Goal: Register for event/course

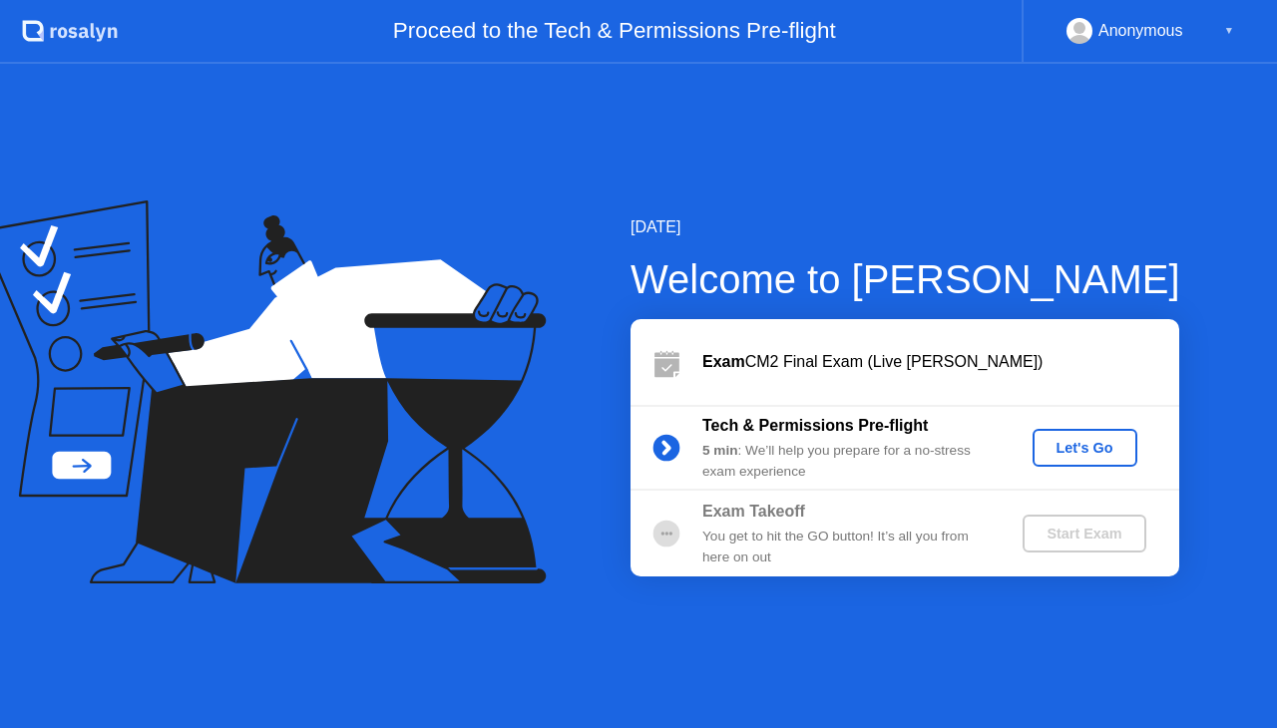
click at [1075, 443] on div "Let's Go" at bounding box center [1084, 448] width 89 height 16
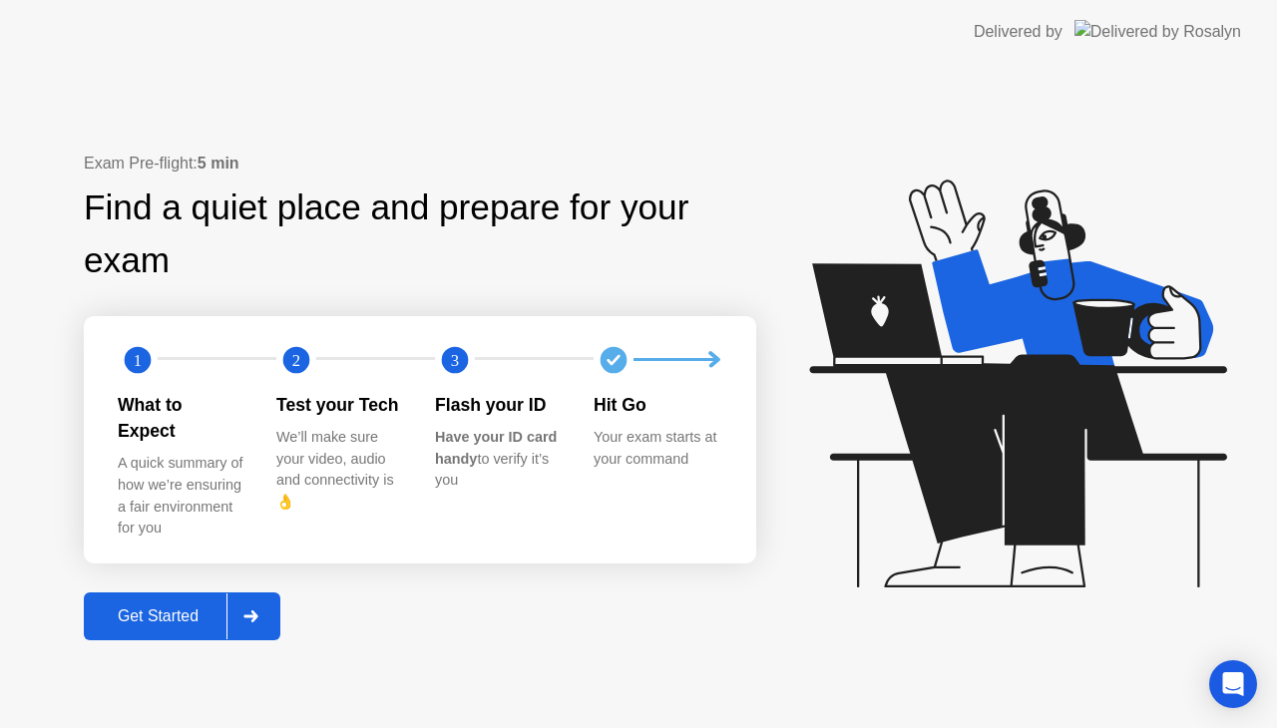
click at [173, 609] on div "Get Started" at bounding box center [158, 616] width 137 height 18
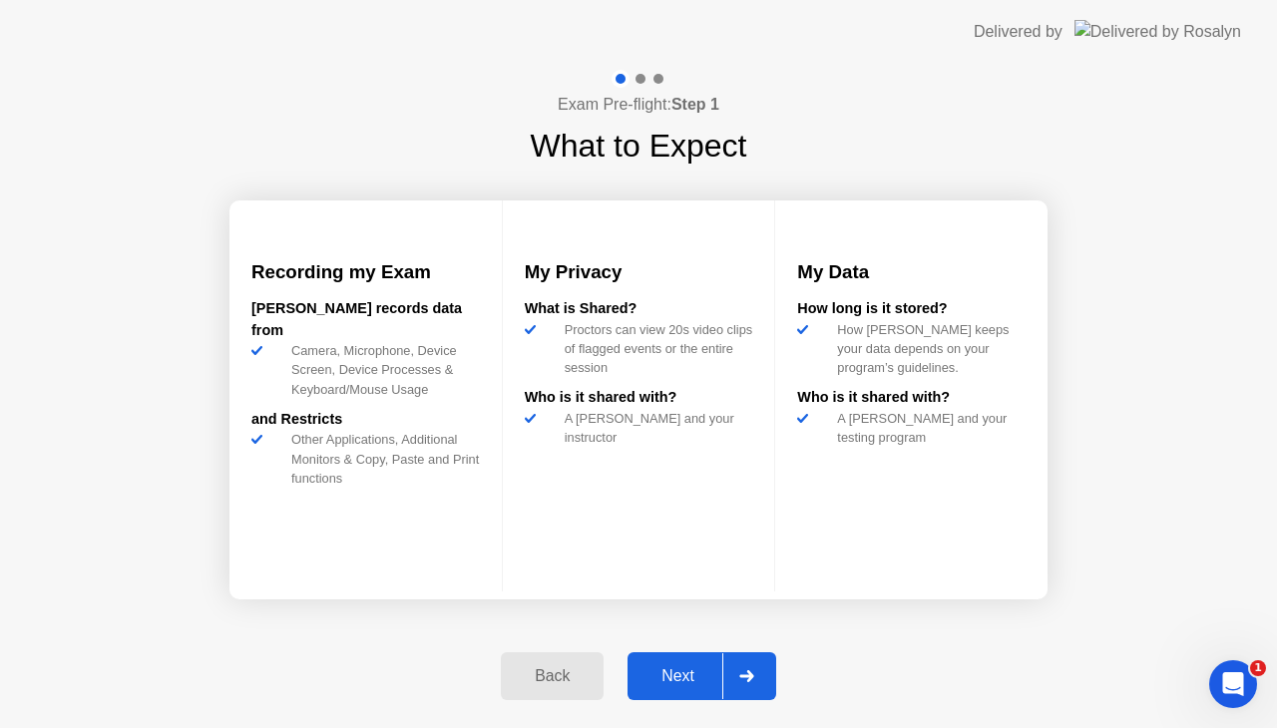
click at [717, 672] on div "Next" at bounding box center [677, 676] width 89 height 18
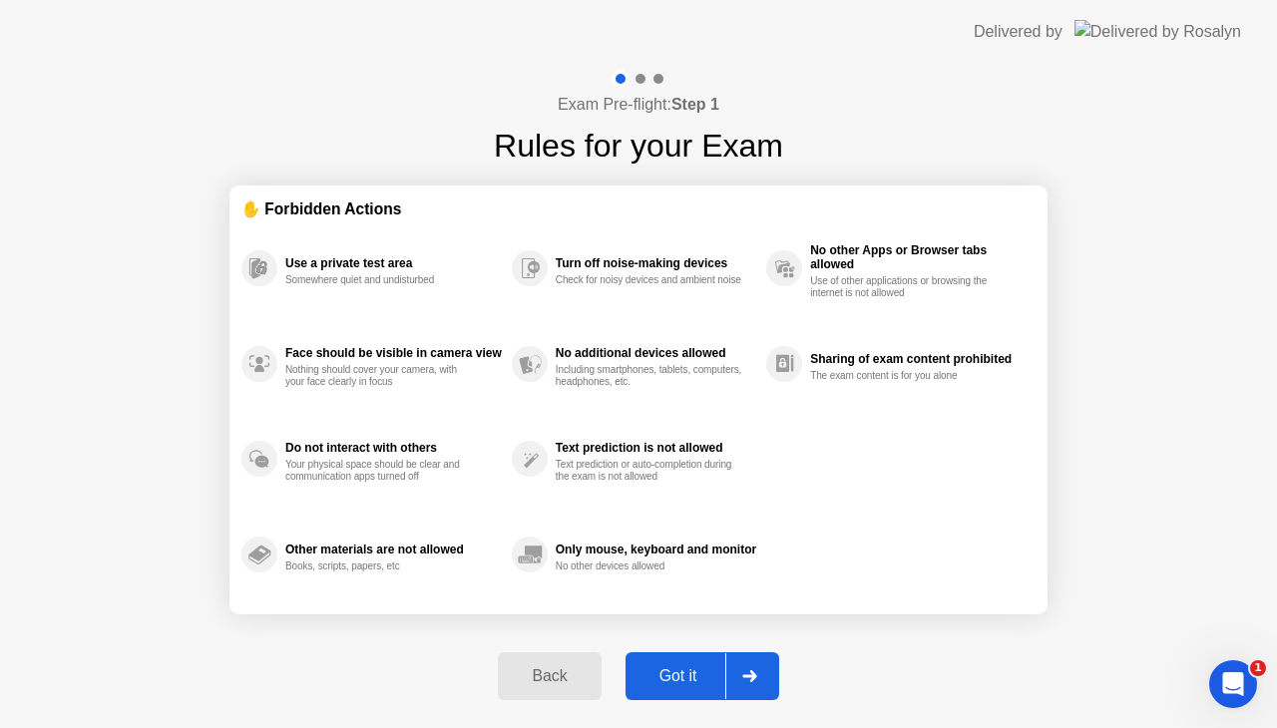
click at [717, 672] on div "Got it" at bounding box center [678, 676] width 94 height 18
select select "**********"
select select "*******"
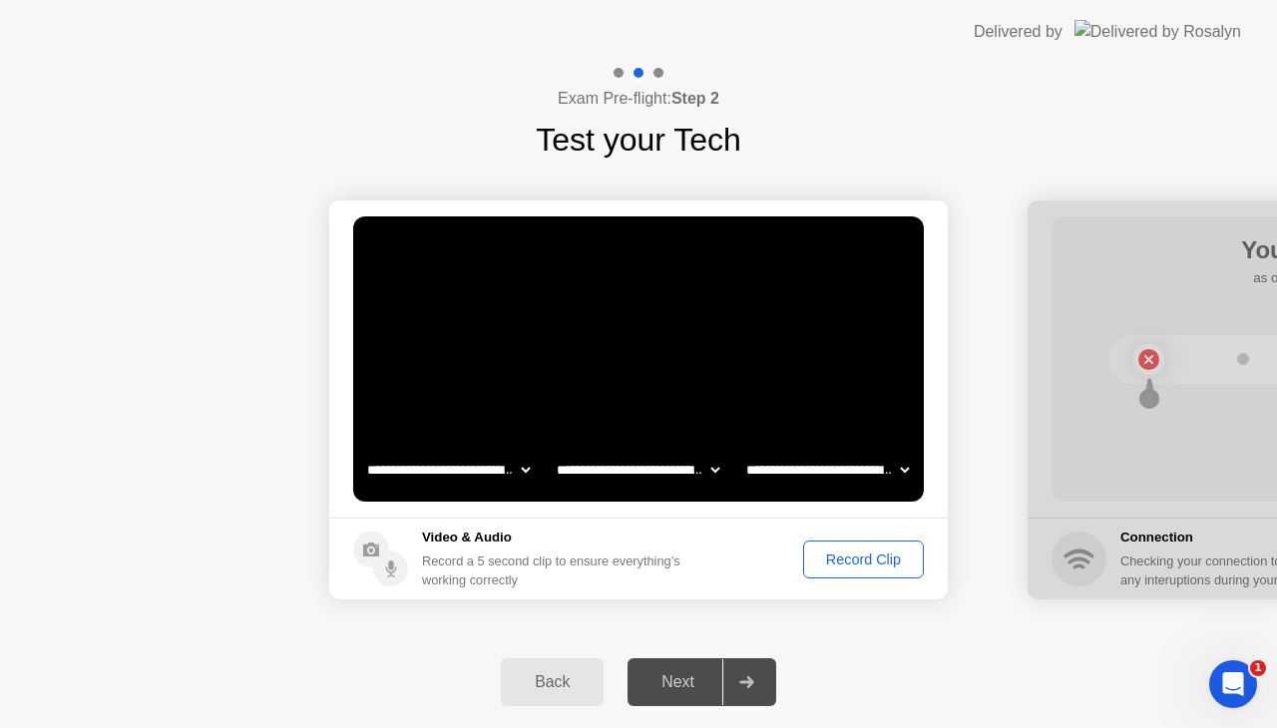
click at [847, 557] on div "Record Clip" at bounding box center [863, 560] width 107 height 16
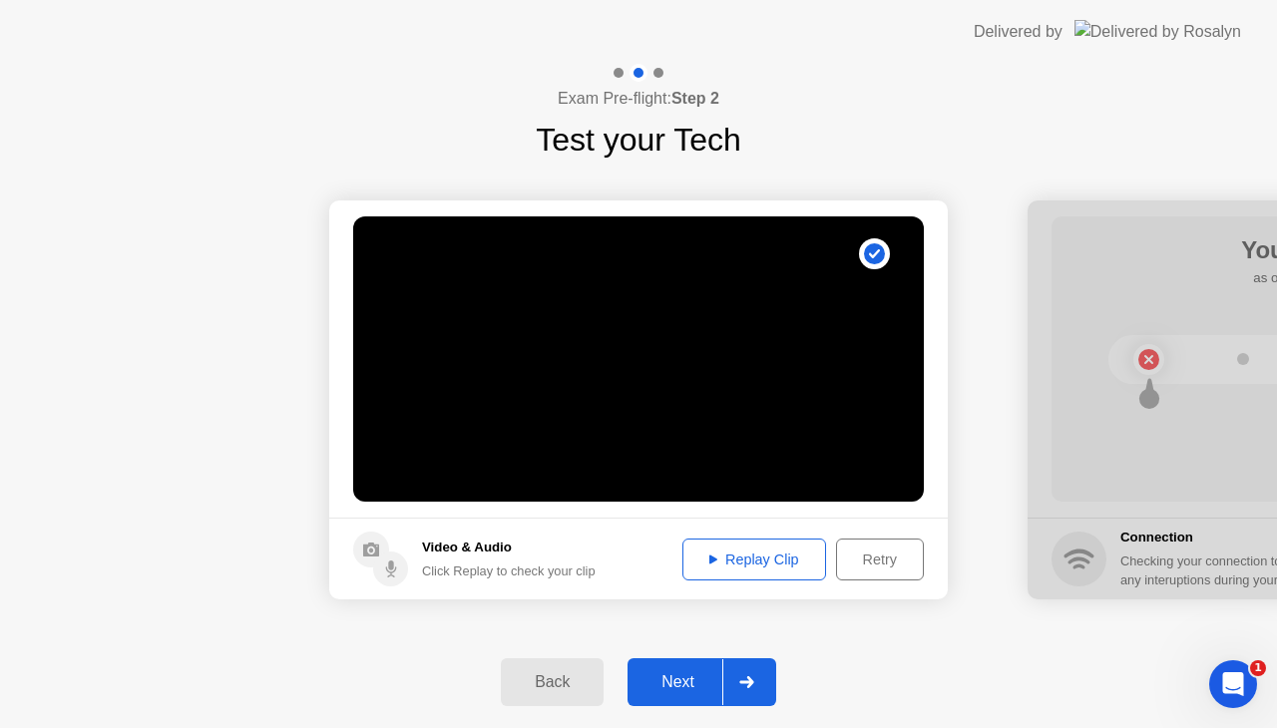
click at [761, 547] on button "Replay Clip" at bounding box center [754, 560] width 144 height 42
click at [849, 562] on div "Retry" at bounding box center [880, 560] width 74 height 16
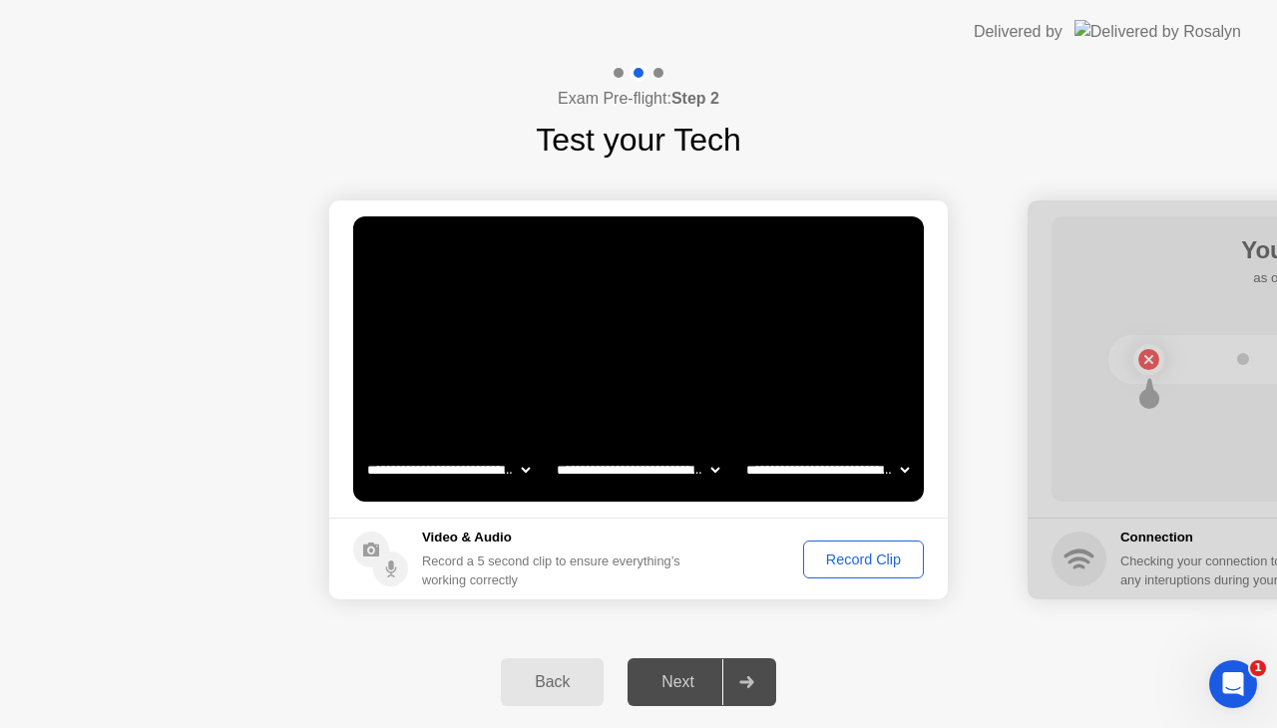
click at [849, 562] on div "Record Clip" at bounding box center [863, 560] width 107 height 16
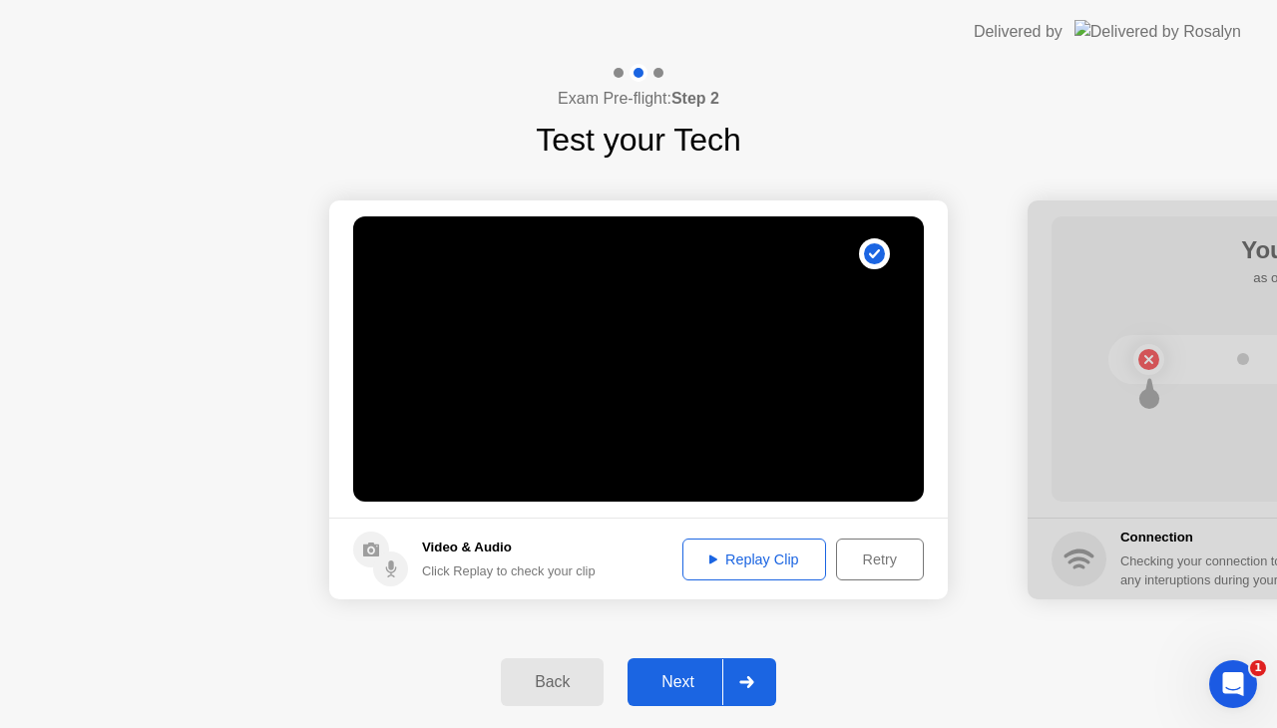
click at [743, 565] on div "Replay Clip" at bounding box center [754, 560] width 130 height 16
click at [741, 683] on icon at bounding box center [746, 682] width 14 height 12
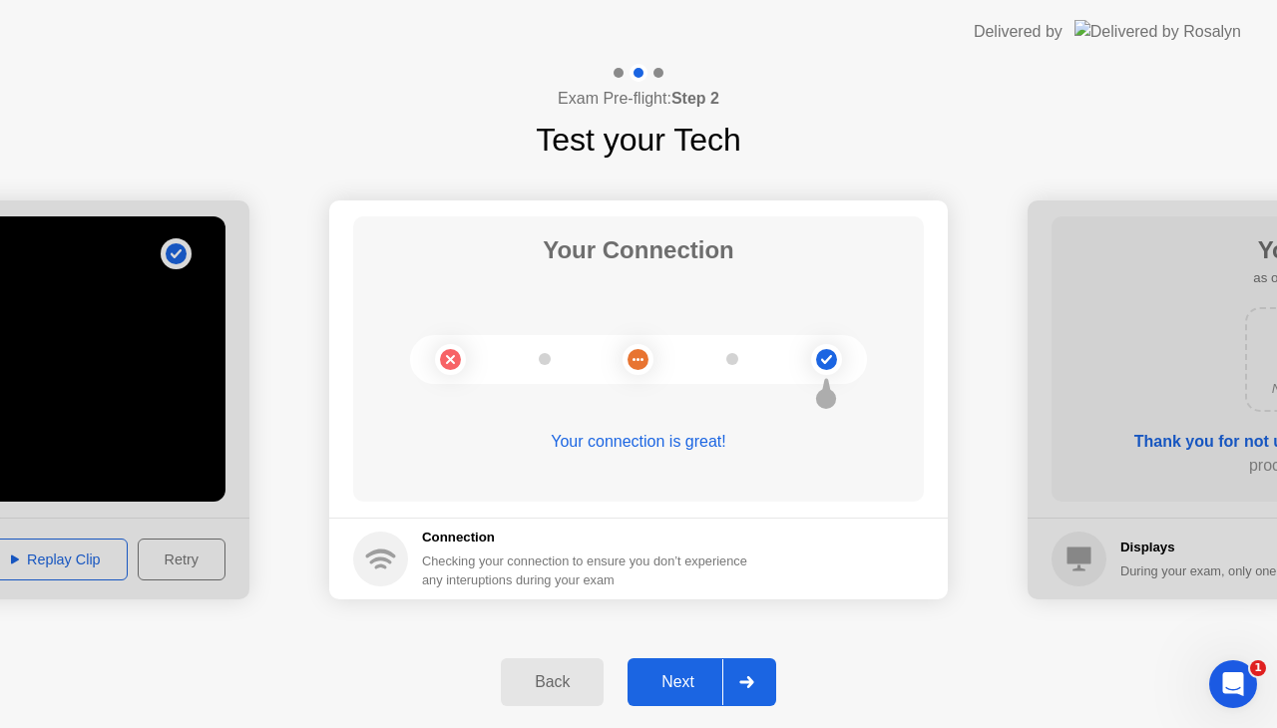
click at [741, 683] on icon at bounding box center [746, 682] width 14 height 12
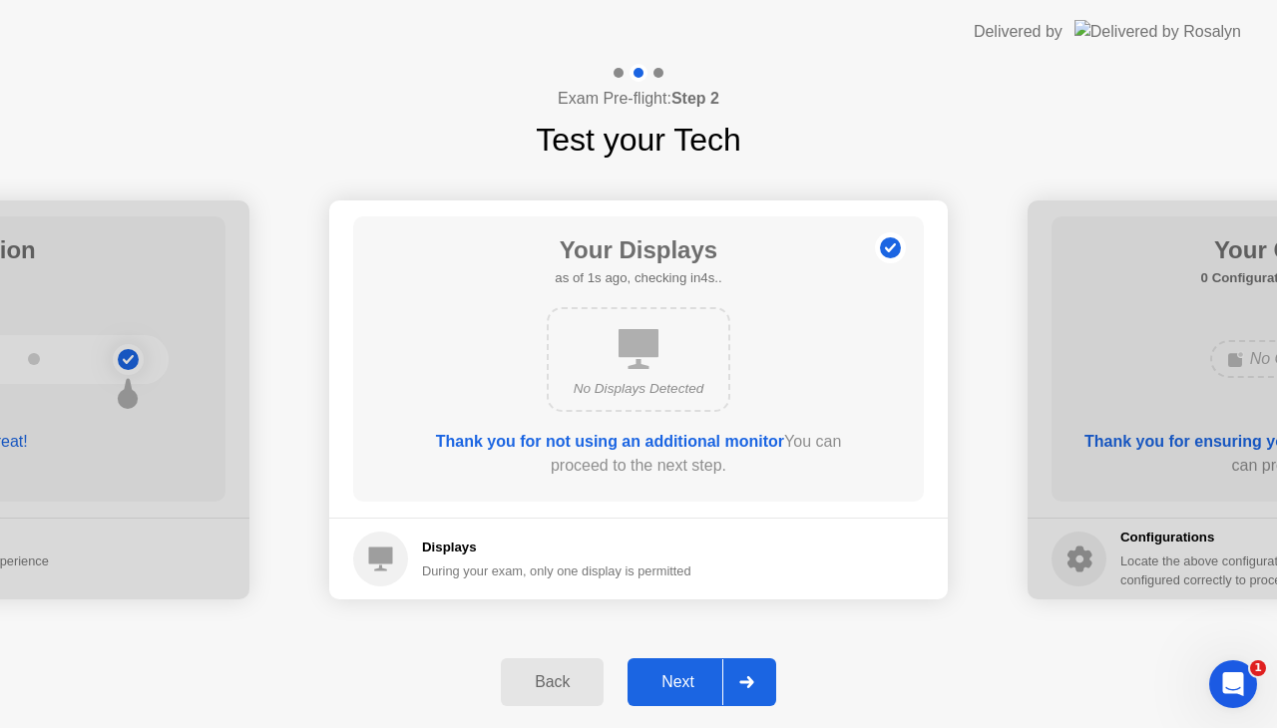
click at [741, 683] on icon at bounding box center [746, 682] width 14 height 12
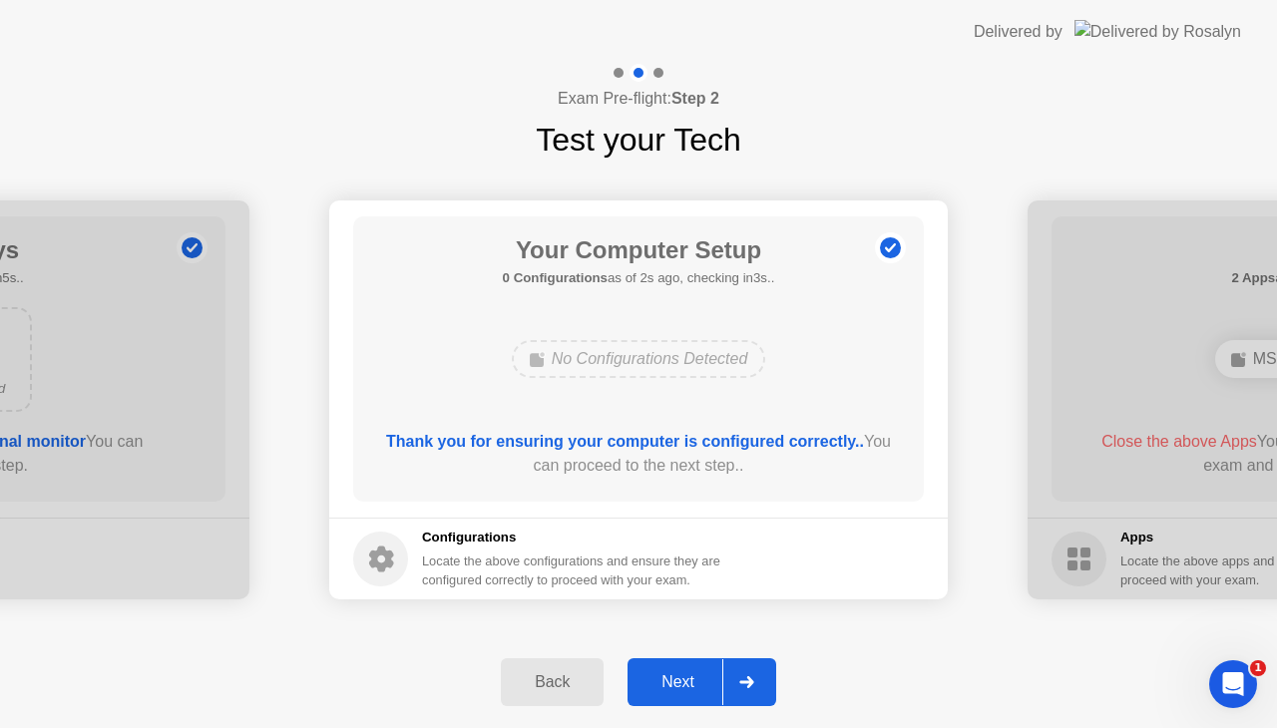
click at [741, 683] on icon at bounding box center [746, 682] width 14 height 12
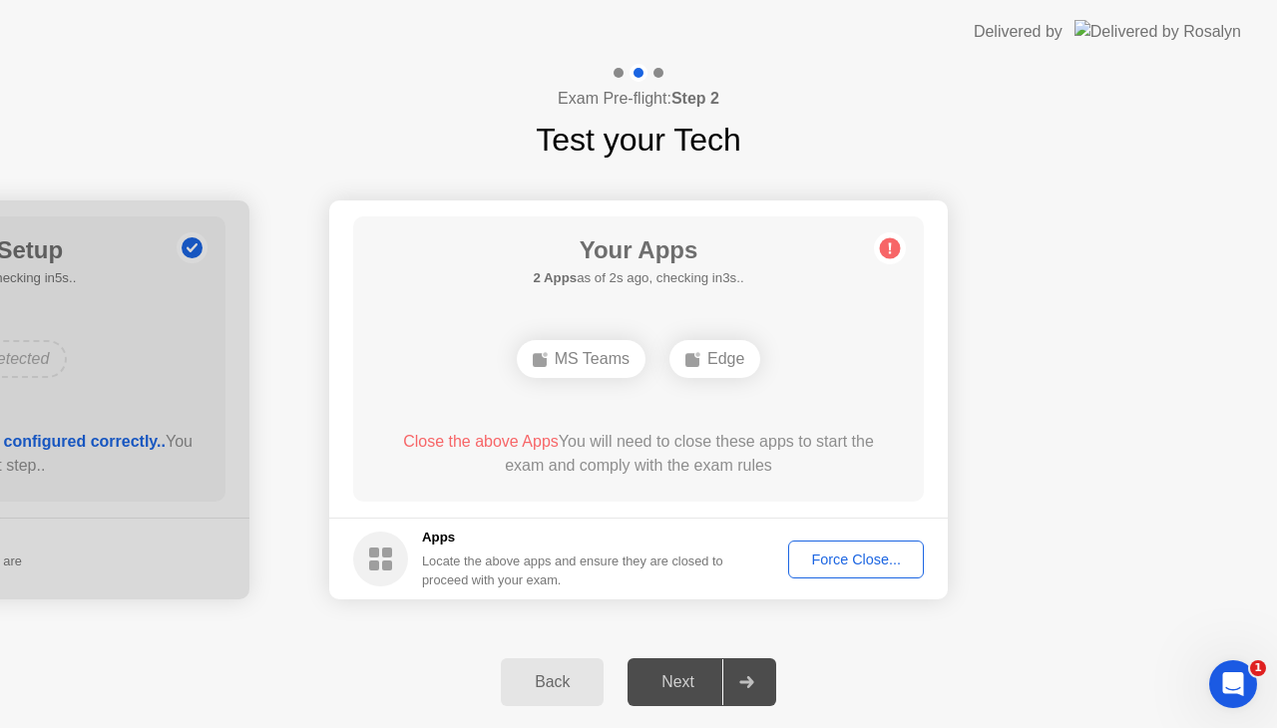
click at [819, 553] on div "Force Close..." at bounding box center [856, 560] width 122 height 16
click at [810, 567] on div "Force Close..." at bounding box center [856, 560] width 122 height 16
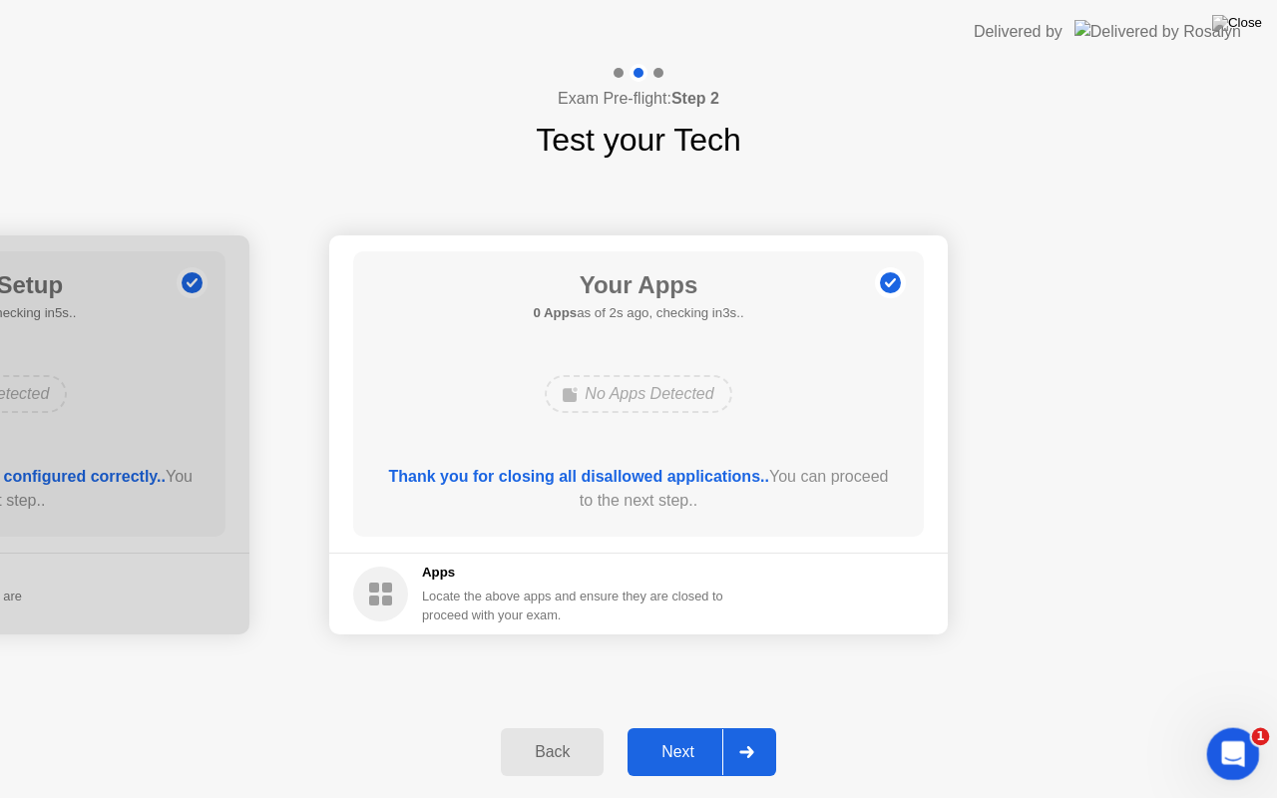
drag, startPoint x: 2428, startPoint y: 1458, endPoint x: 1222, endPoint y: 737, distance: 1405.0
click at [1219, 727] on div "Open Intercom Messenger" at bounding box center [1230, 751] width 66 height 66
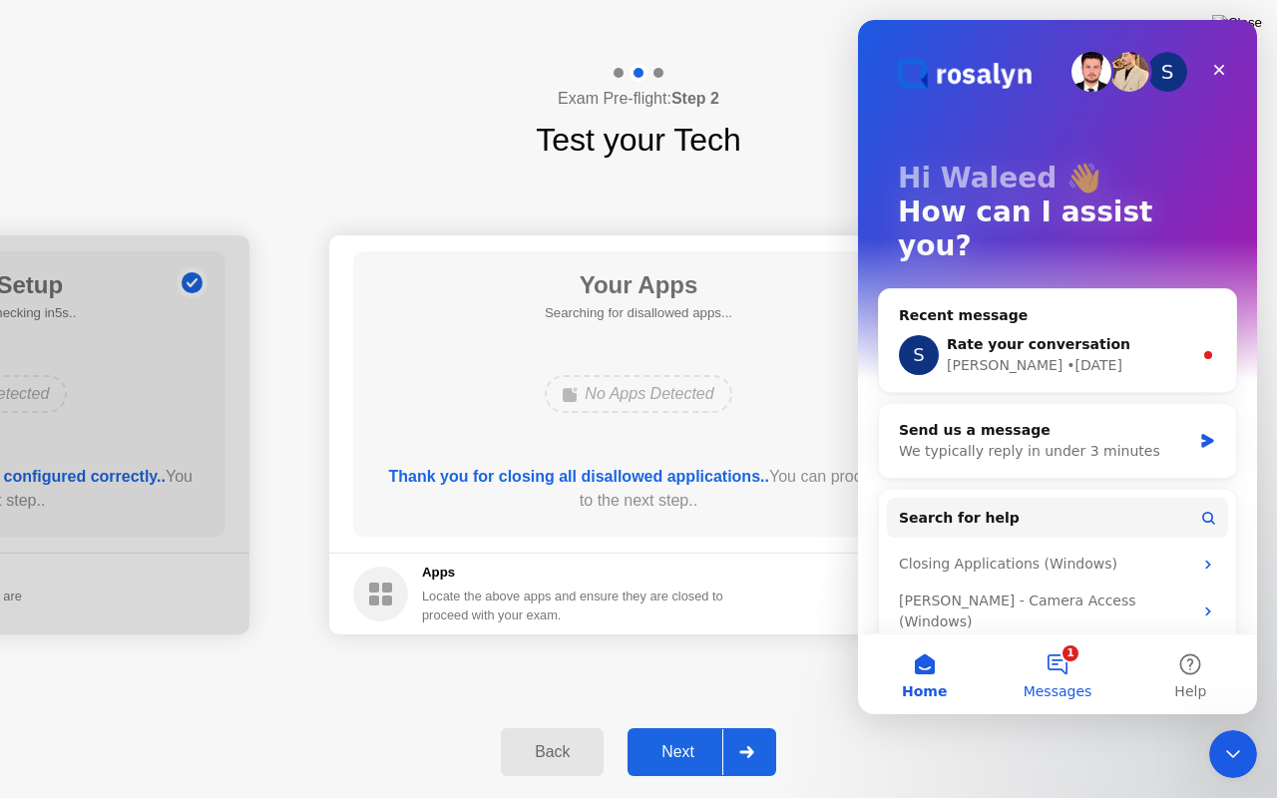
click at [1053, 660] on button "1 Messages" at bounding box center [1056, 674] width 133 height 80
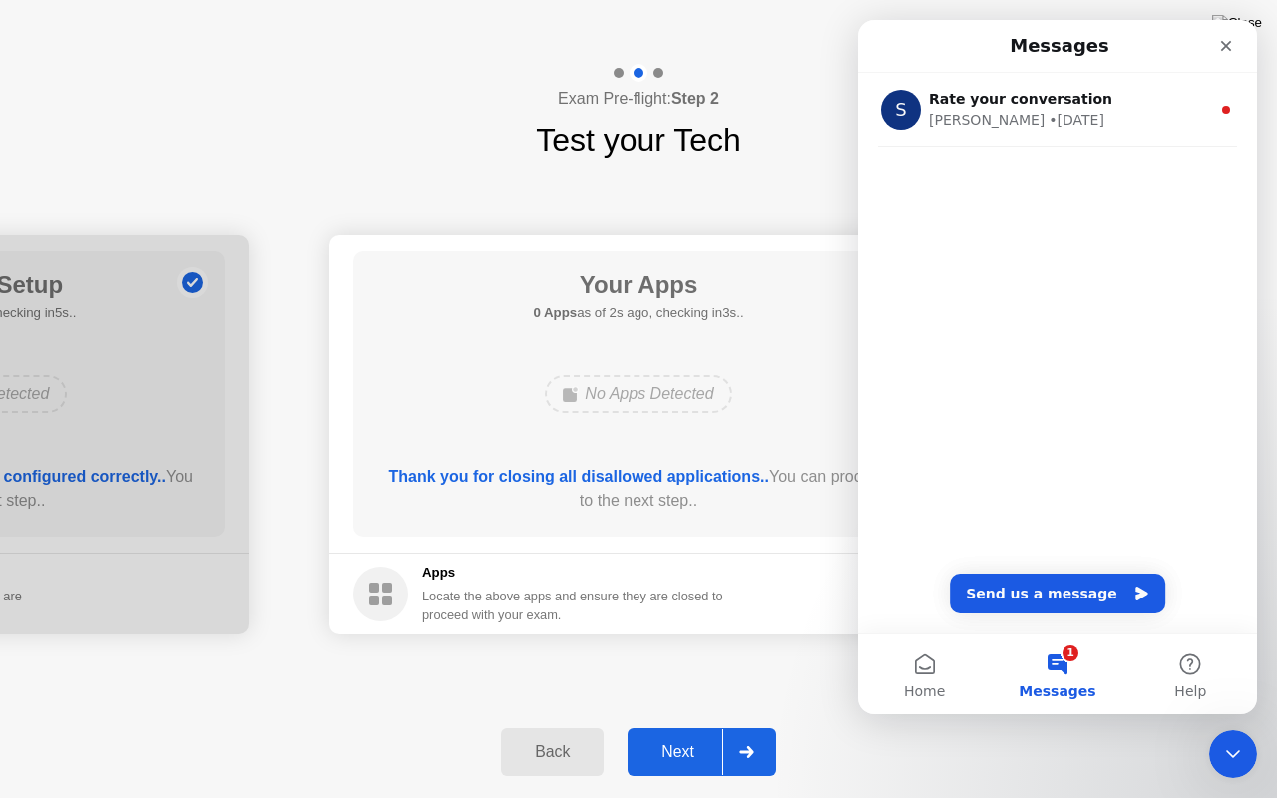
click at [806, 146] on div "Exam Pre-flight: Step 2 Test your Tech" at bounding box center [638, 114] width 1277 height 100
click at [1228, 38] on icon "Close" at bounding box center [1226, 46] width 16 height 16
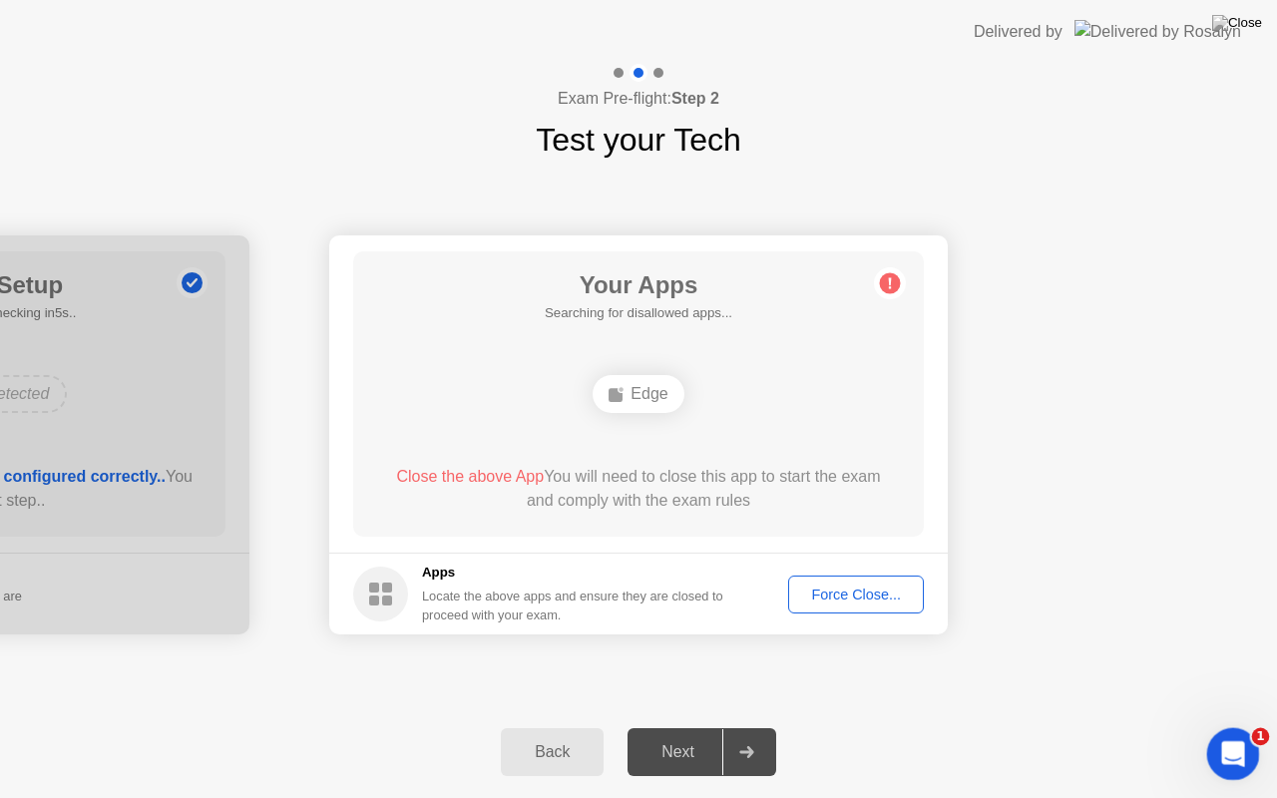
click at [1232, 727] on icon "Open Intercom Messenger" at bounding box center [1230, 751] width 33 height 33
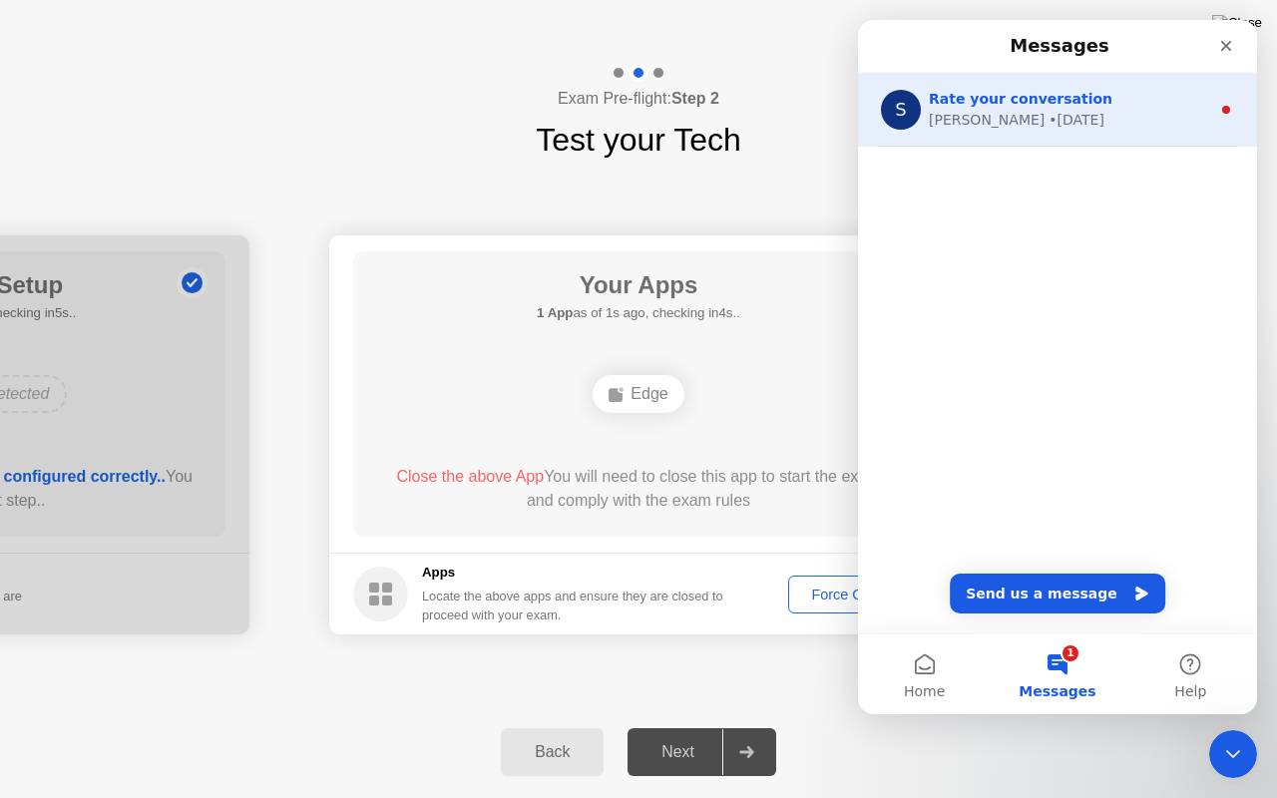
click at [1027, 112] on div "[PERSON_NAME] • [DATE]" at bounding box center [1069, 120] width 281 height 21
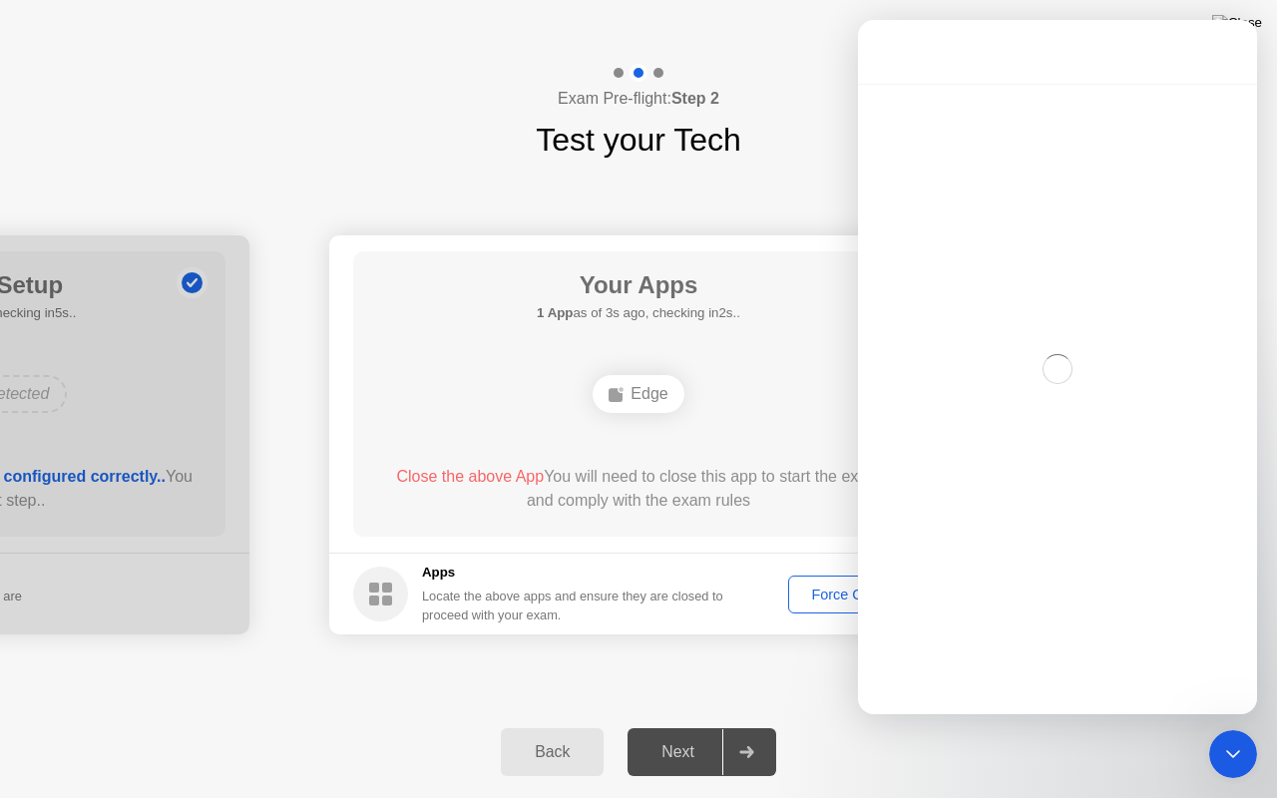
scroll to position [2, 0]
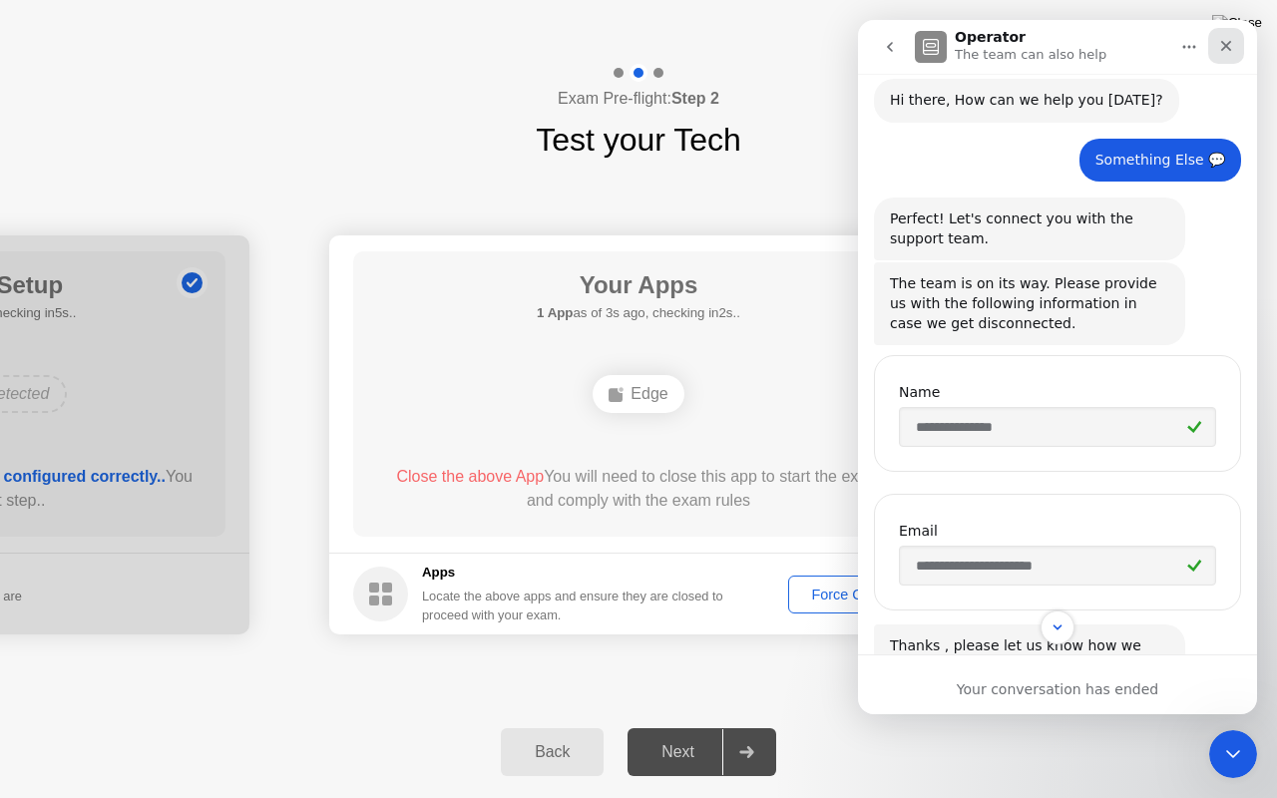
click at [1224, 55] on div "Close" at bounding box center [1226, 46] width 36 height 36
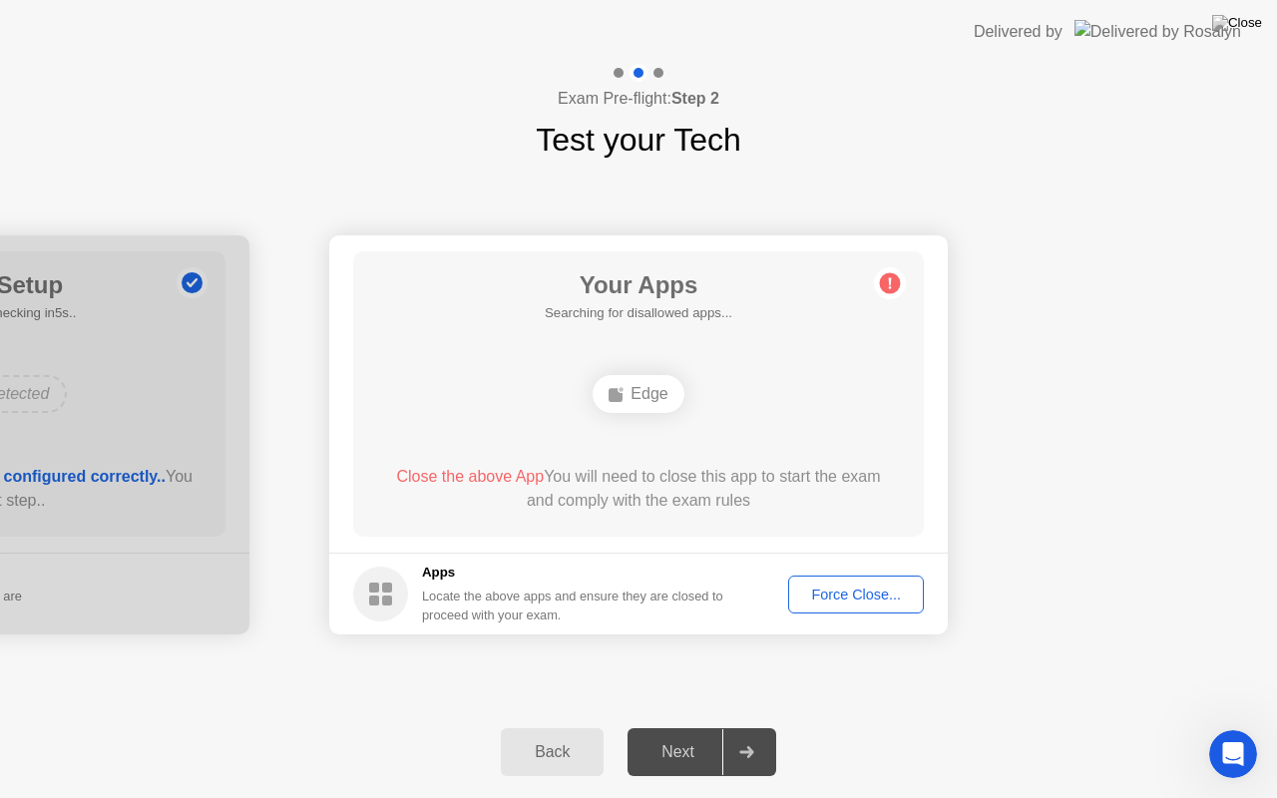
click at [852, 605] on button "Force Close..." at bounding box center [856, 595] width 136 height 38
click at [863, 590] on div "Force Close..." at bounding box center [856, 594] width 122 height 16
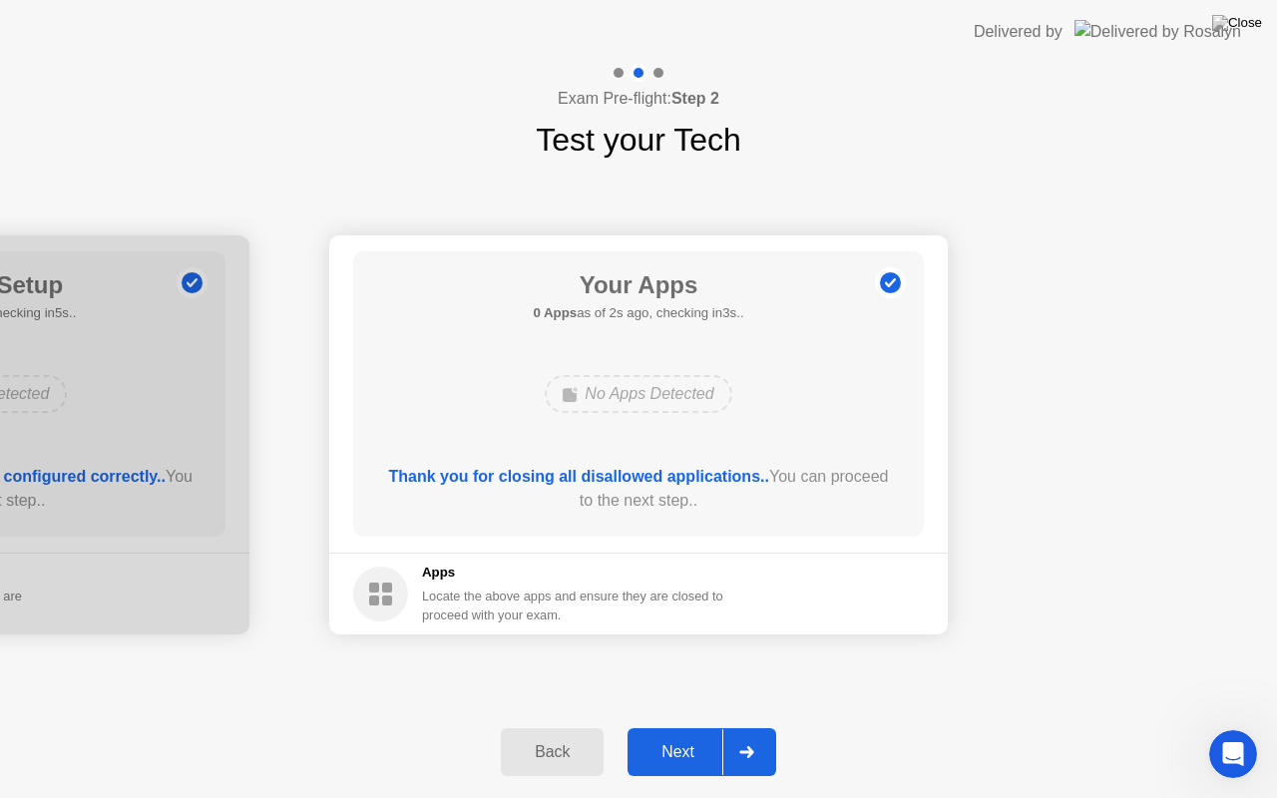
click at [675, 727] on div "Next" at bounding box center [677, 752] width 89 height 18
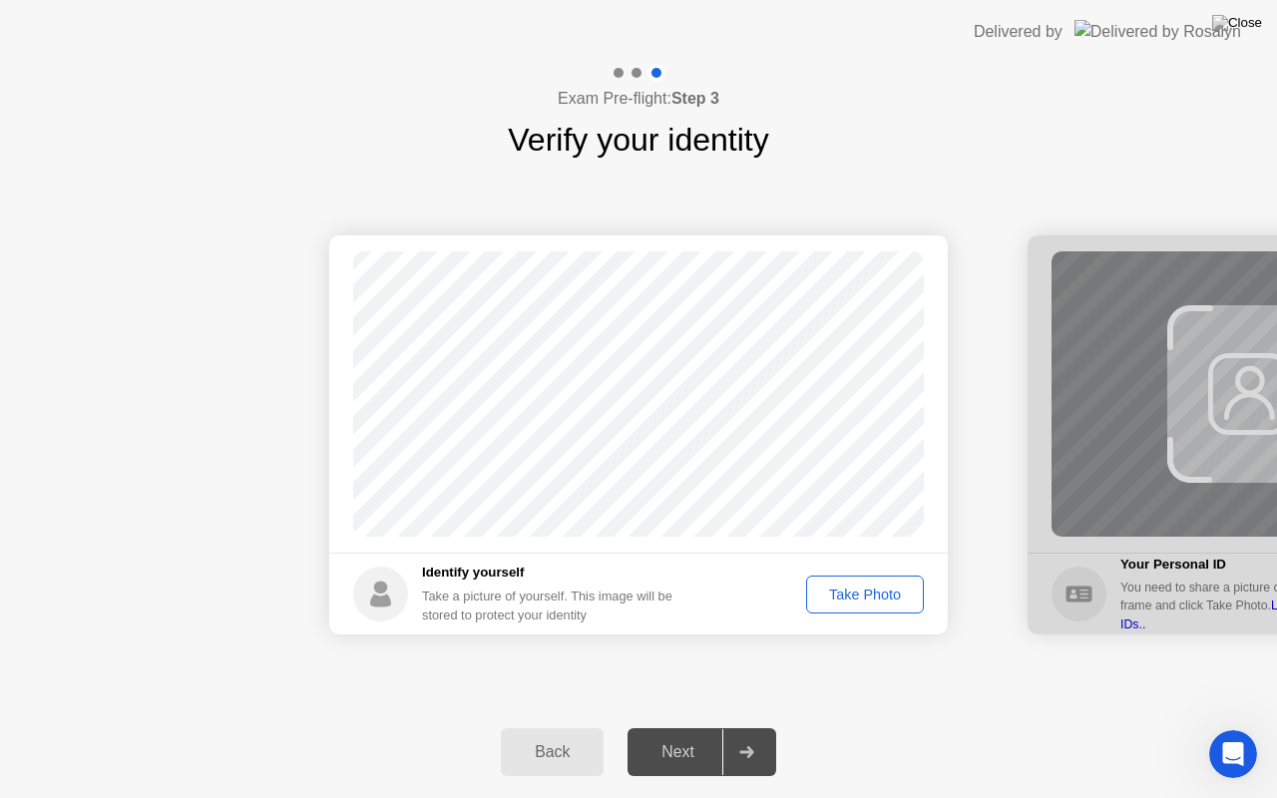
click at [842, 588] on div "Take Photo" at bounding box center [865, 594] width 104 height 16
click at [699, 727] on div "Next" at bounding box center [677, 752] width 89 height 18
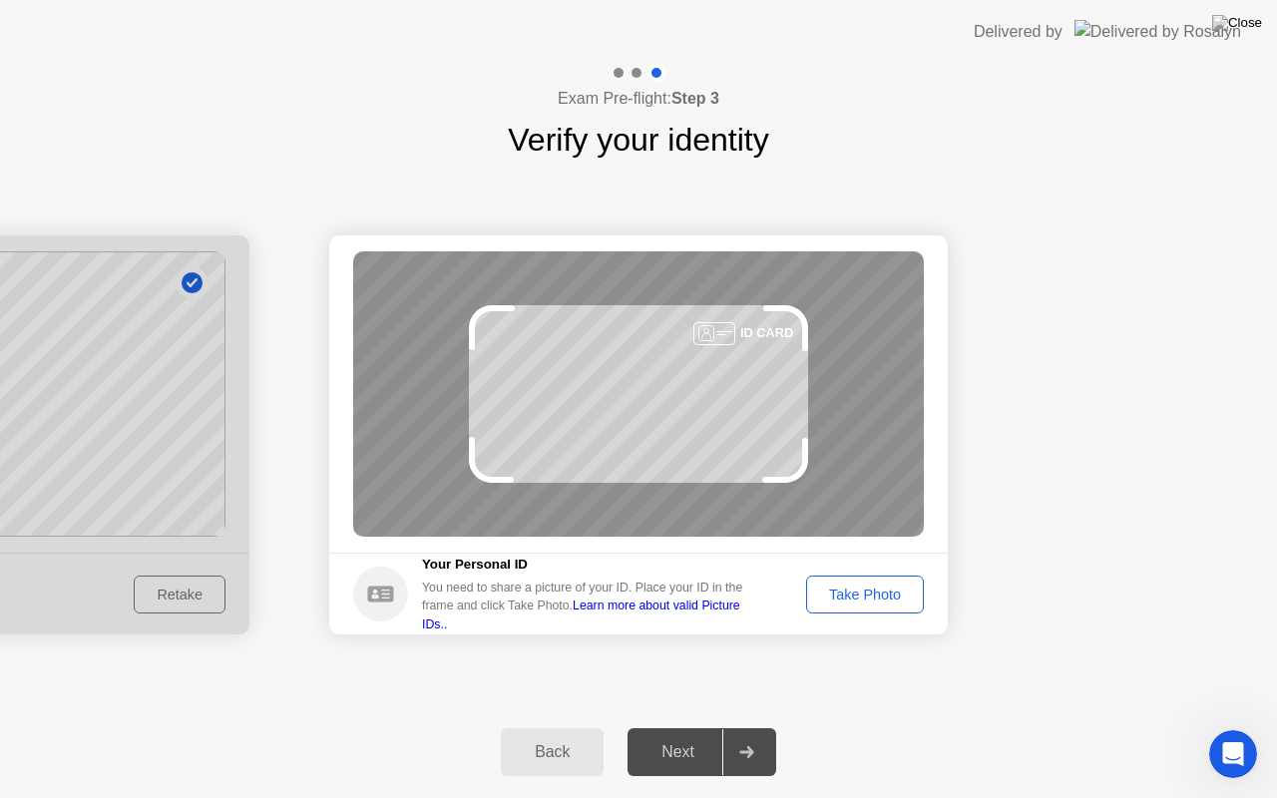
click at [828, 591] on div "Take Photo" at bounding box center [865, 594] width 104 height 16
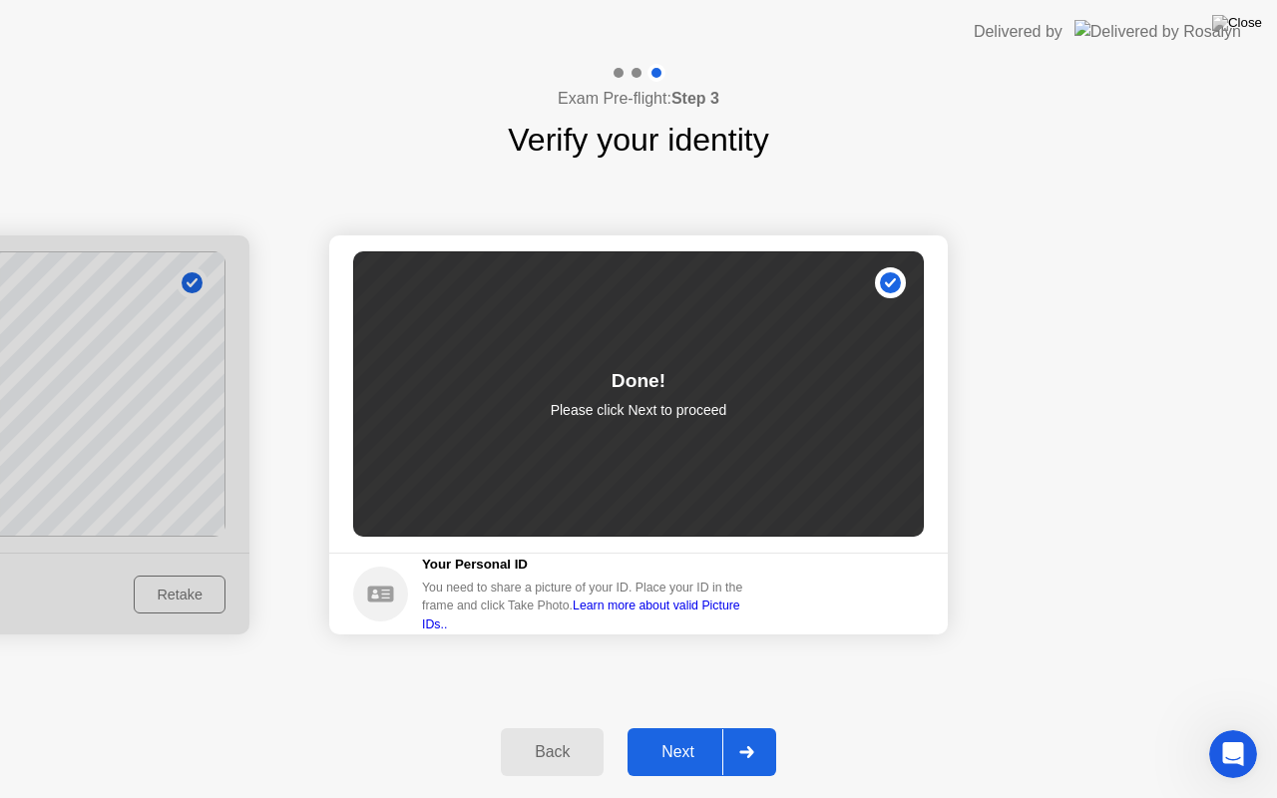
click at [674, 727] on button "Next" at bounding box center [701, 752] width 149 height 48
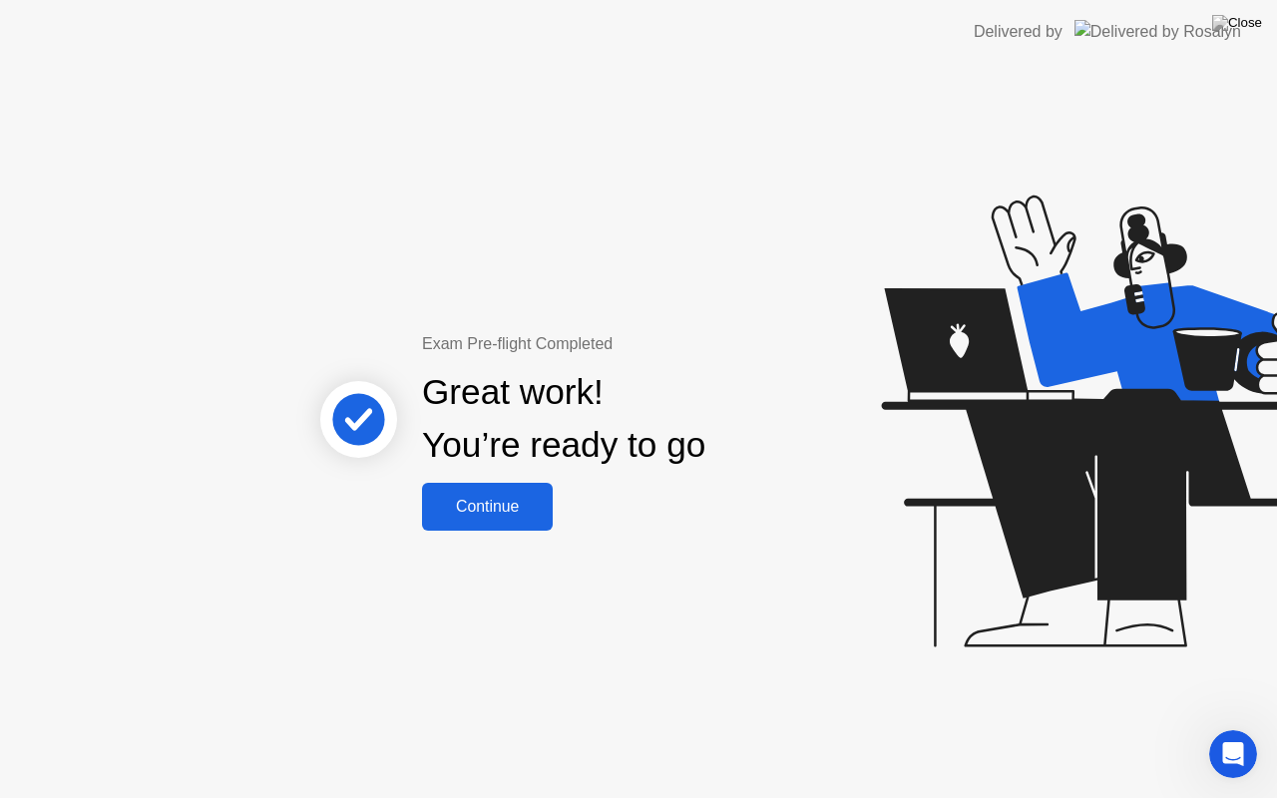
click at [498, 512] on div "Continue" at bounding box center [487, 507] width 119 height 18
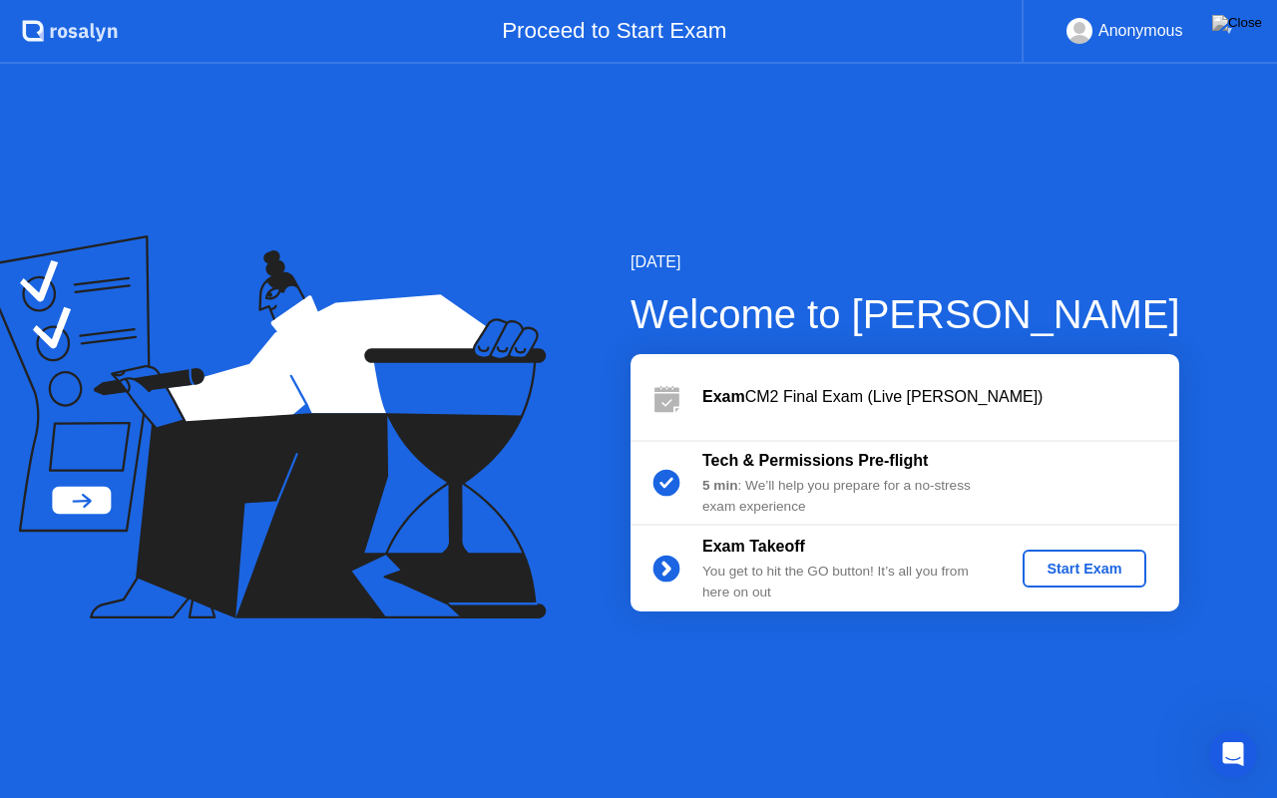
click at [1033, 575] on div "Start Exam" at bounding box center [1083, 569] width 107 height 16
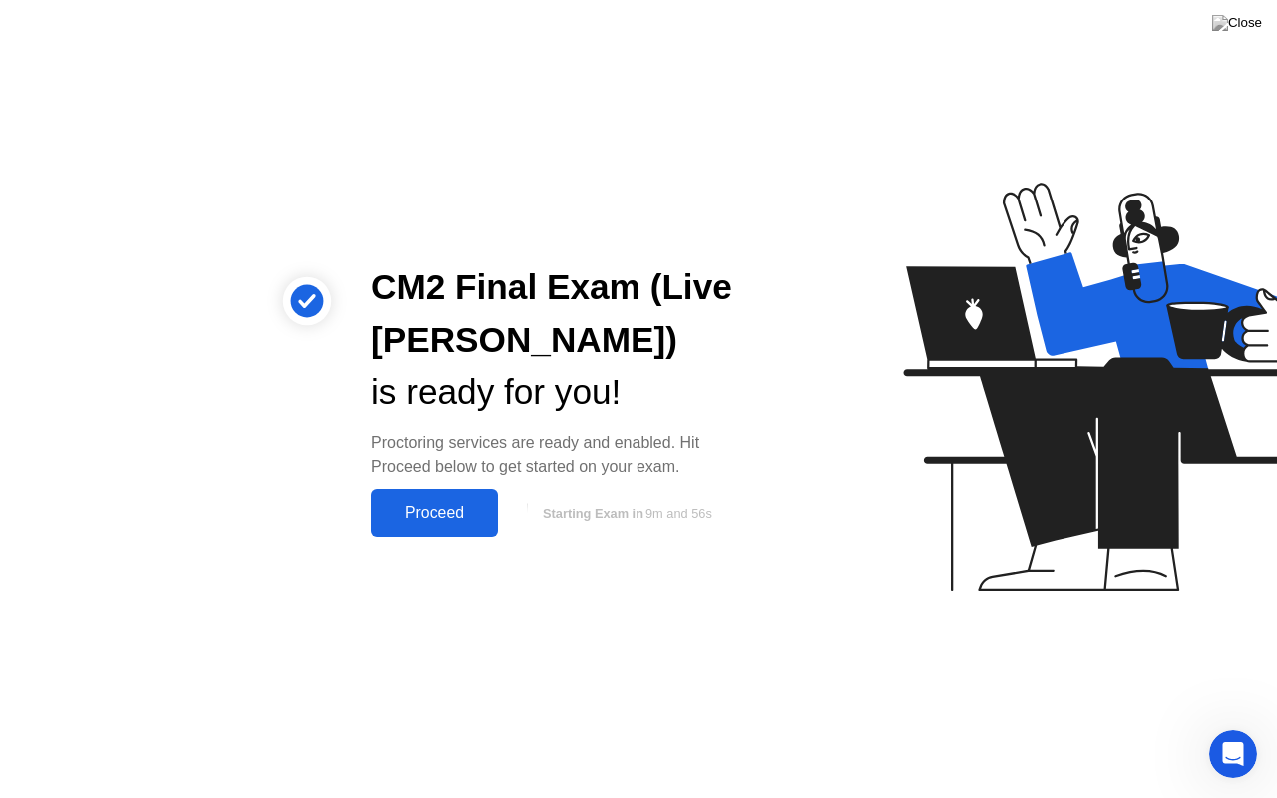
click at [449, 511] on div "Proceed" at bounding box center [434, 513] width 115 height 18
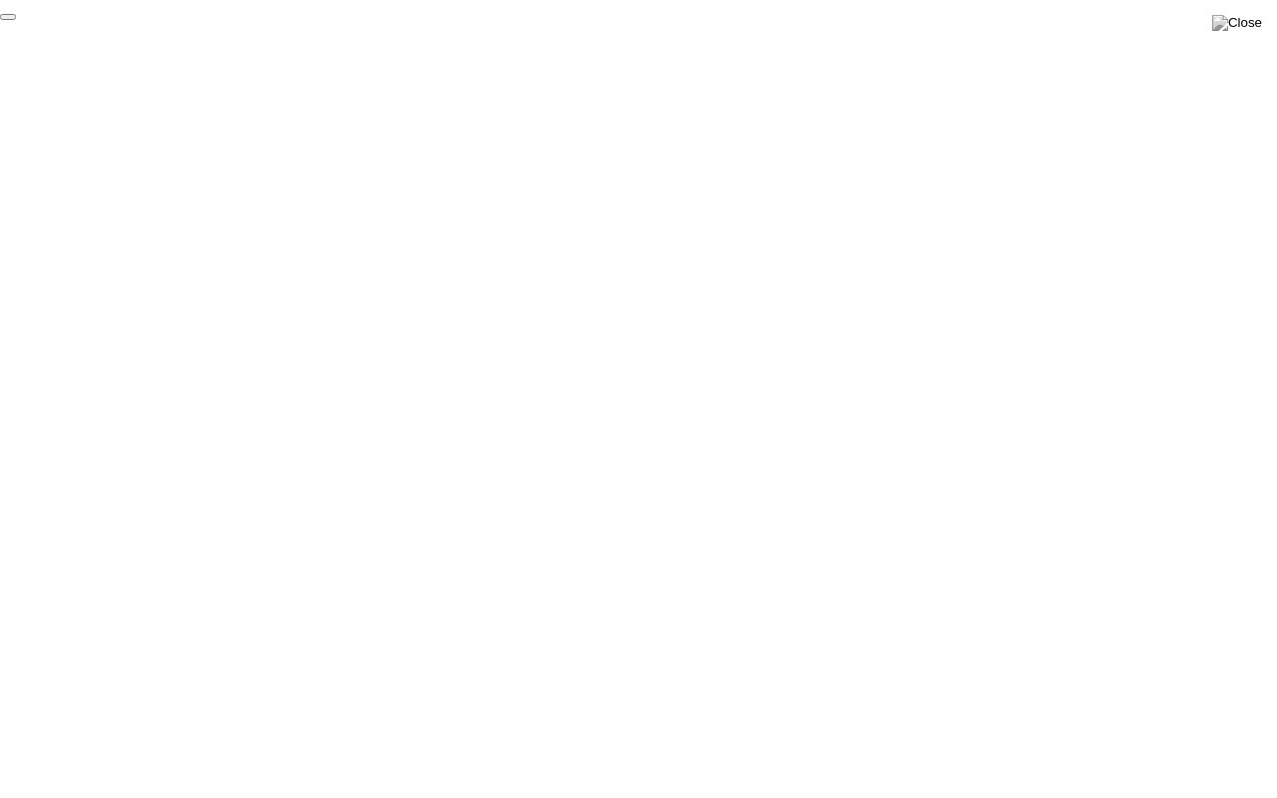
click div "End Proctoring Session"
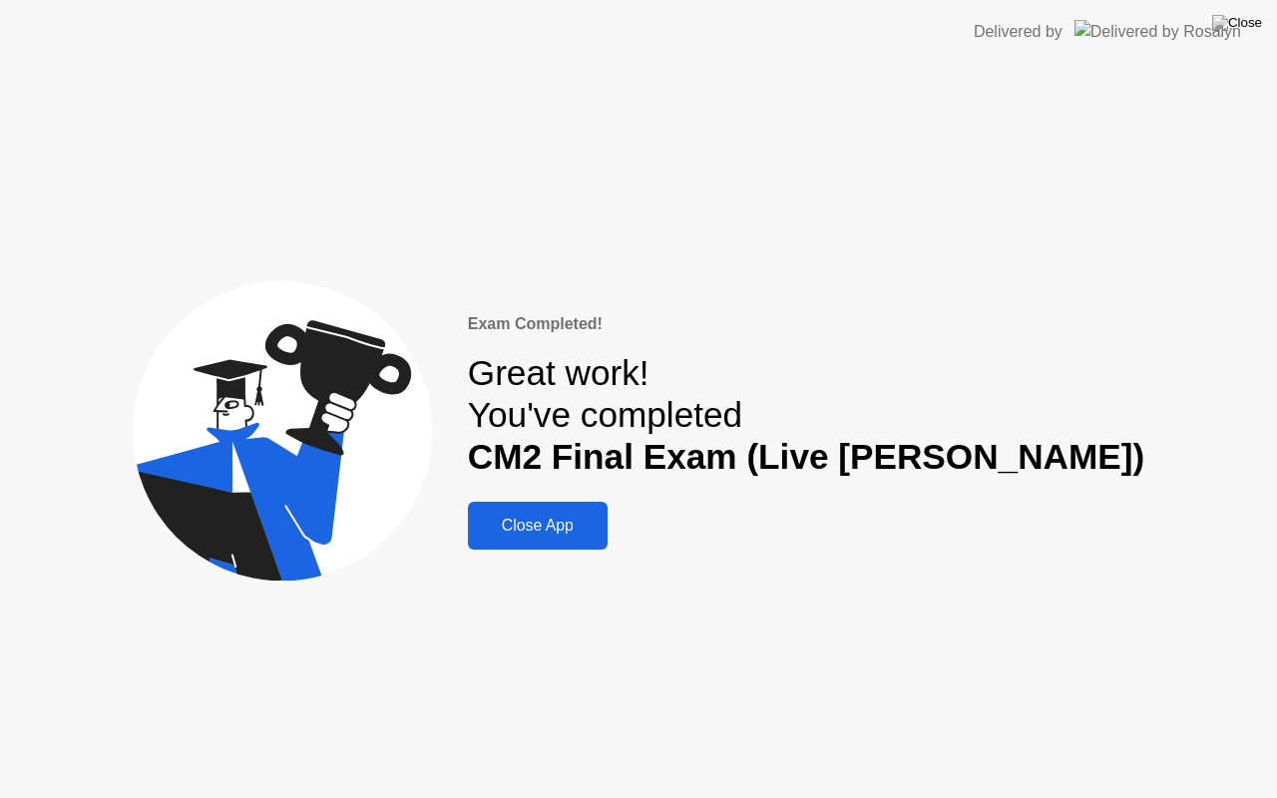
click at [601, 517] on div "Close App" at bounding box center [538, 526] width 128 height 18
